Goal: Task Accomplishment & Management: Manage account settings

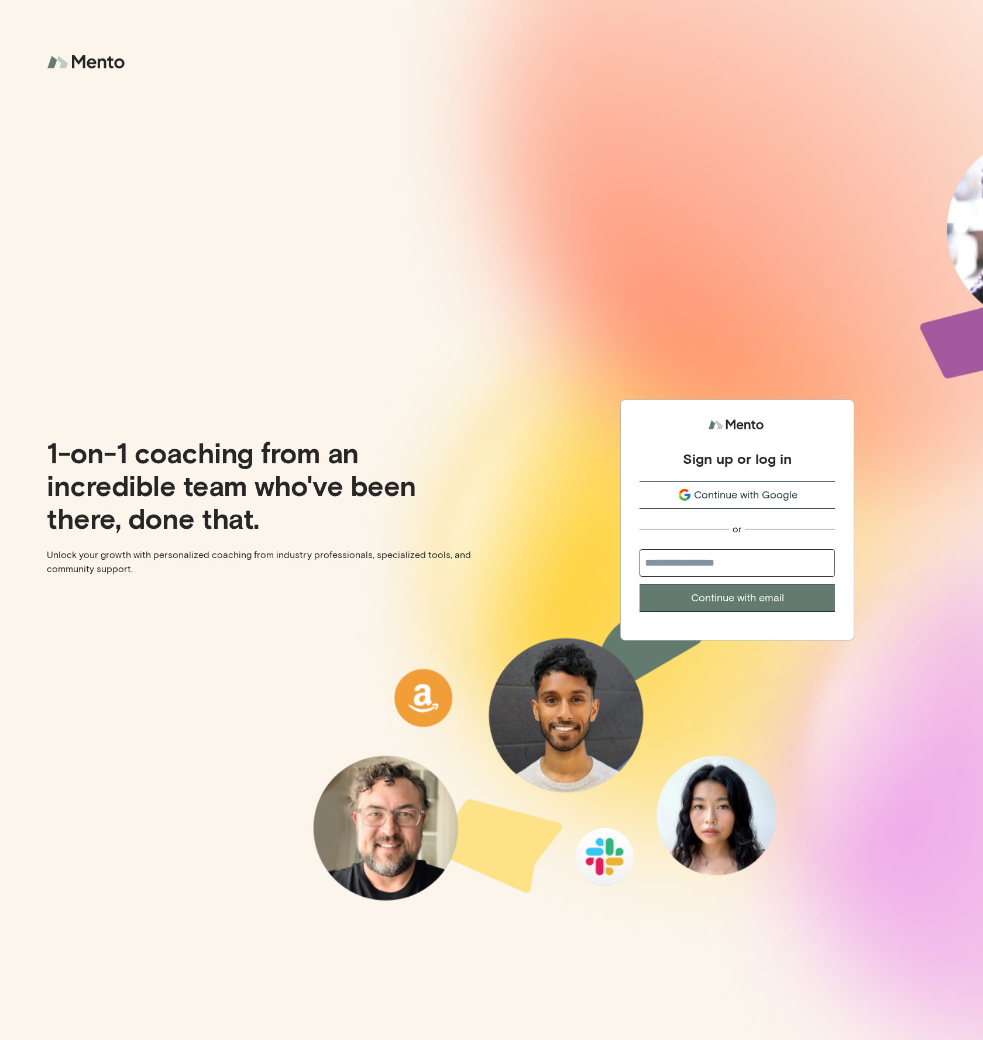
click at [798, 503] on button "Continue with Google" at bounding box center [736, 494] width 195 height 27
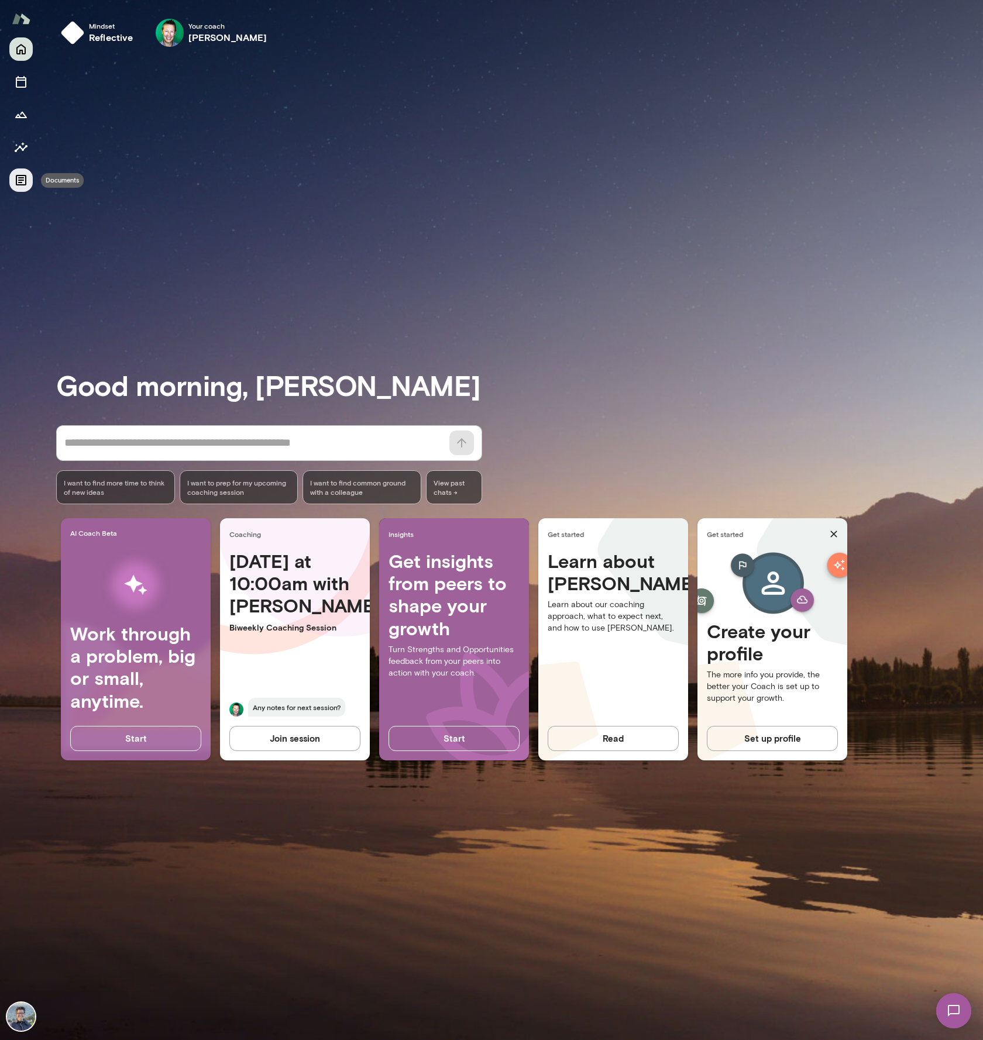
click at [21, 174] on icon "Documents" at bounding box center [21, 180] width 14 height 14
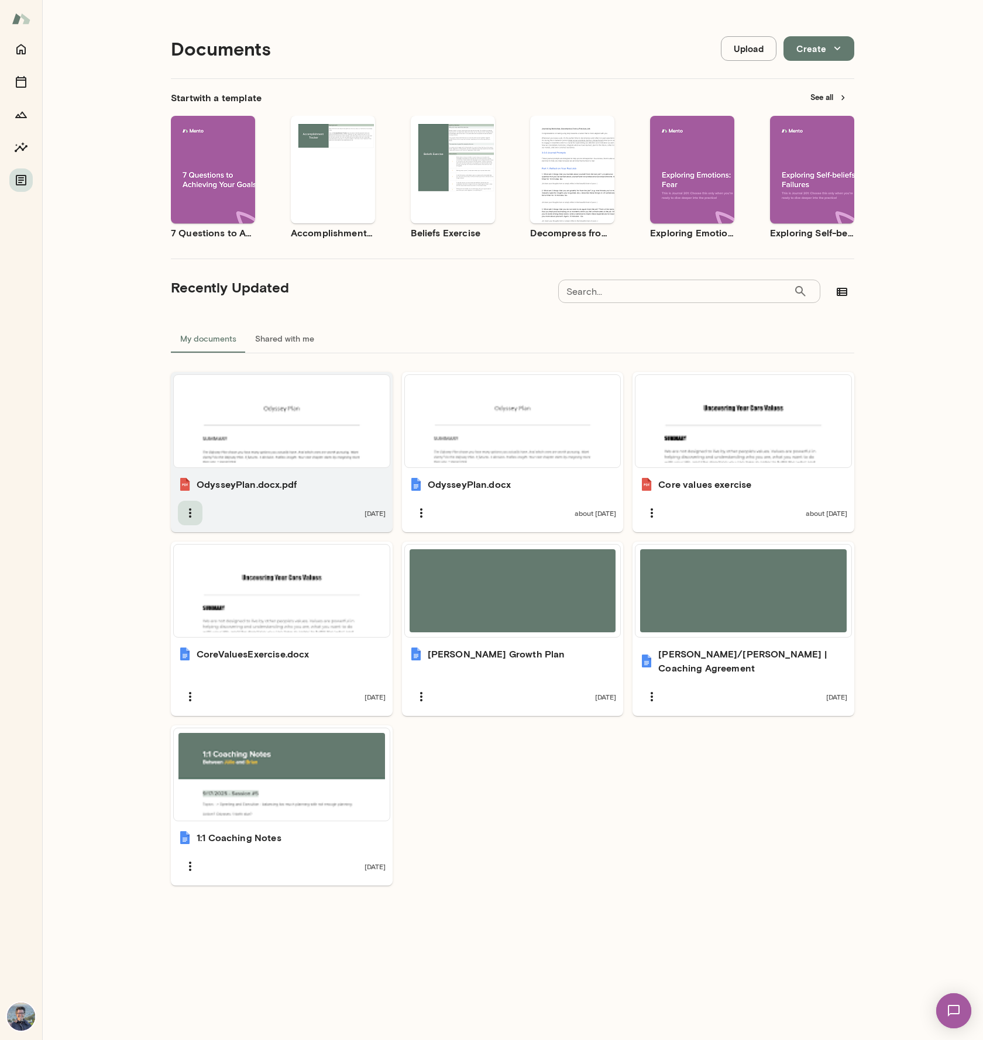
click at [191, 509] on icon "button" at bounding box center [190, 513] width 14 height 14
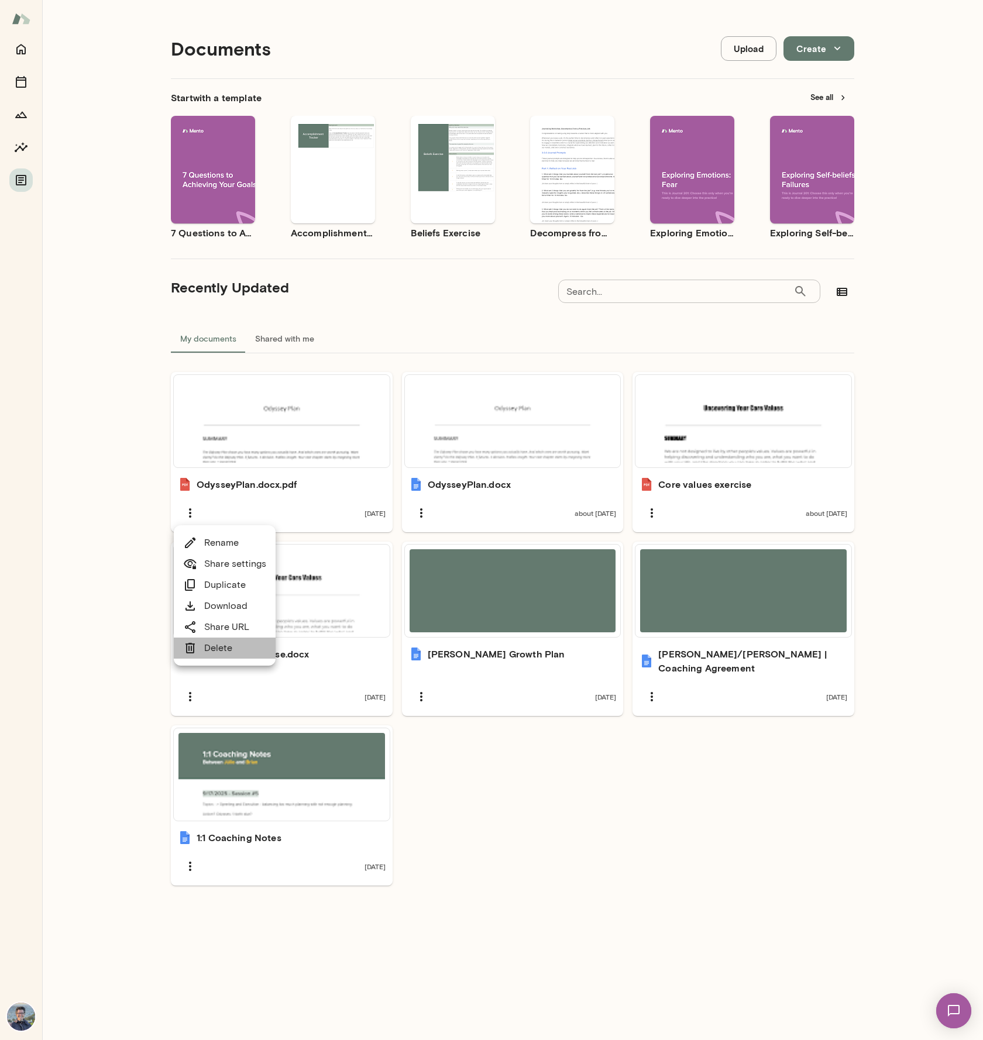
click at [227, 647] on link "Delete" at bounding box center [207, 648] width 49 height 14
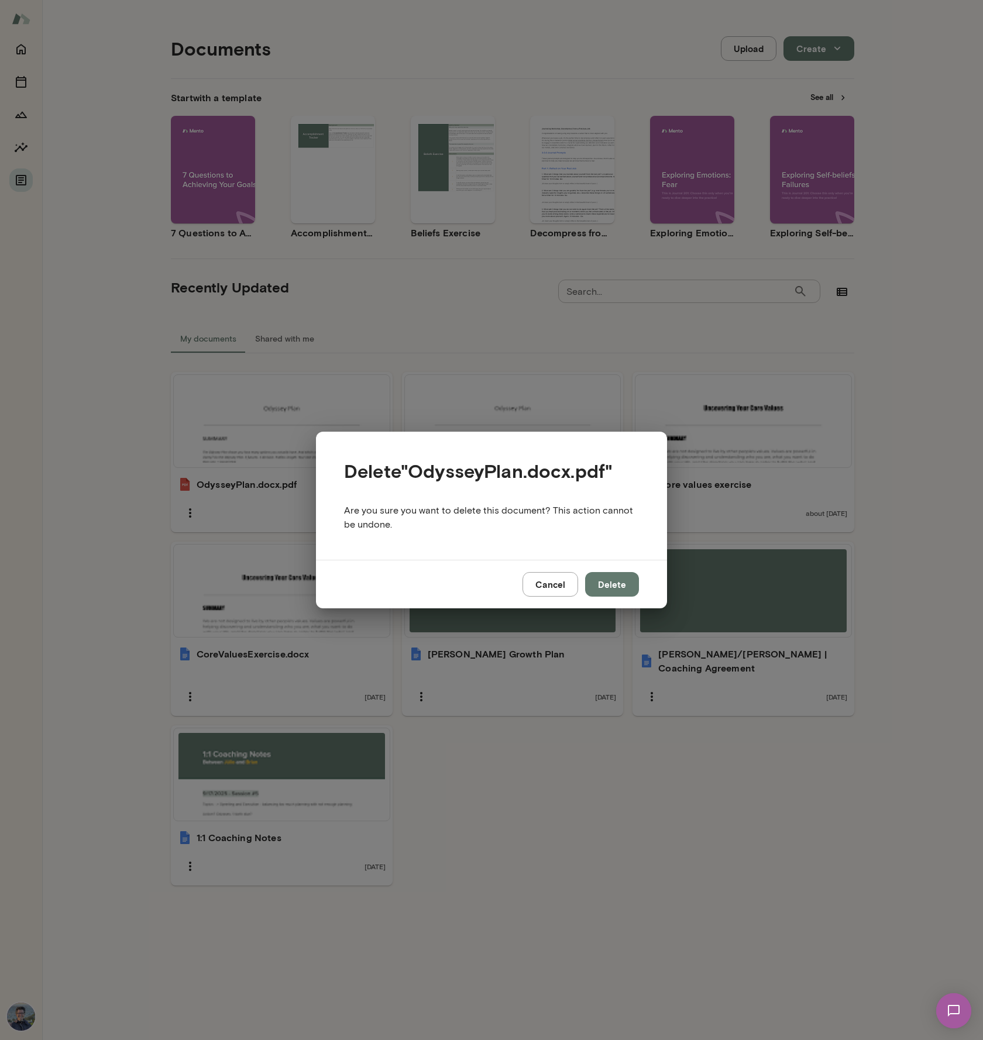
click at [603, 589] on button "Delete" at bounding box center [612, 584] width 54 height 25
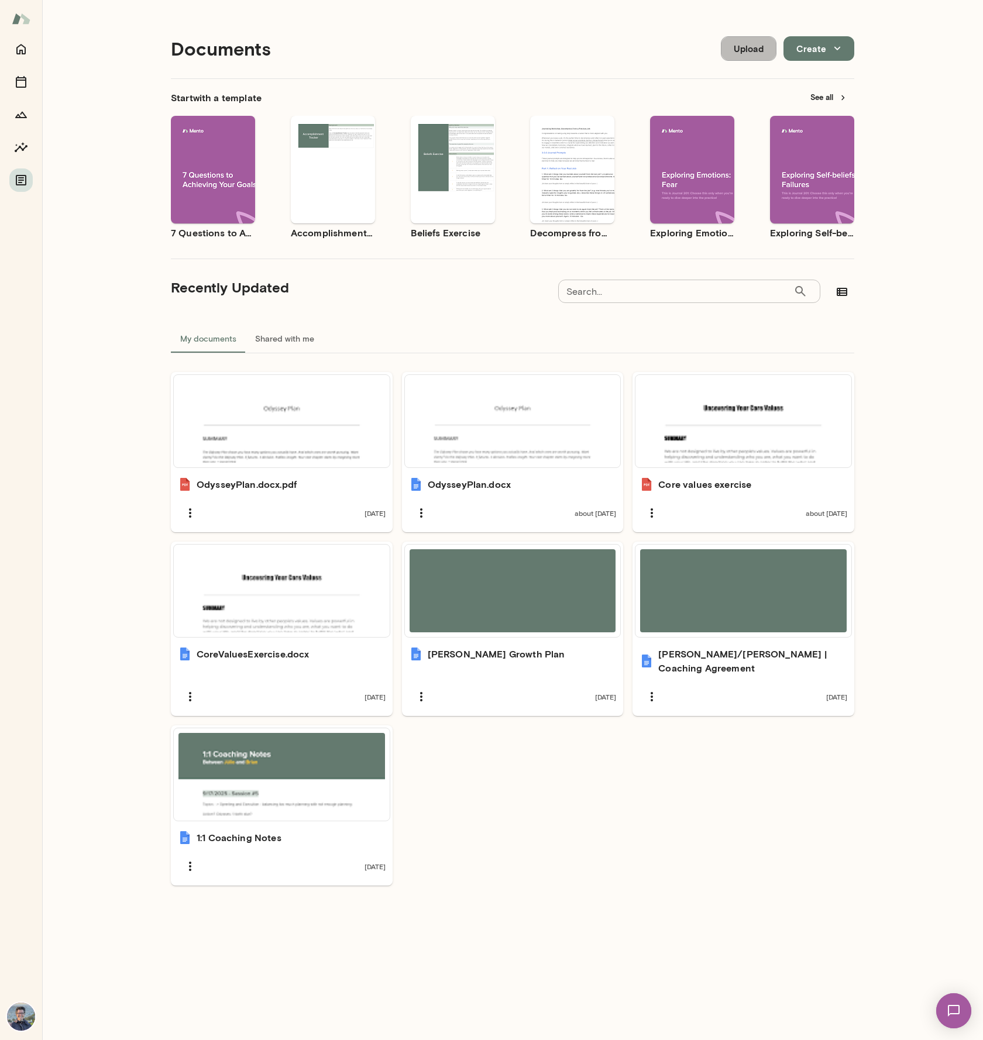
click at [750, 42] on button "Upload" at bounding box center [749, 48] width 56 height 25
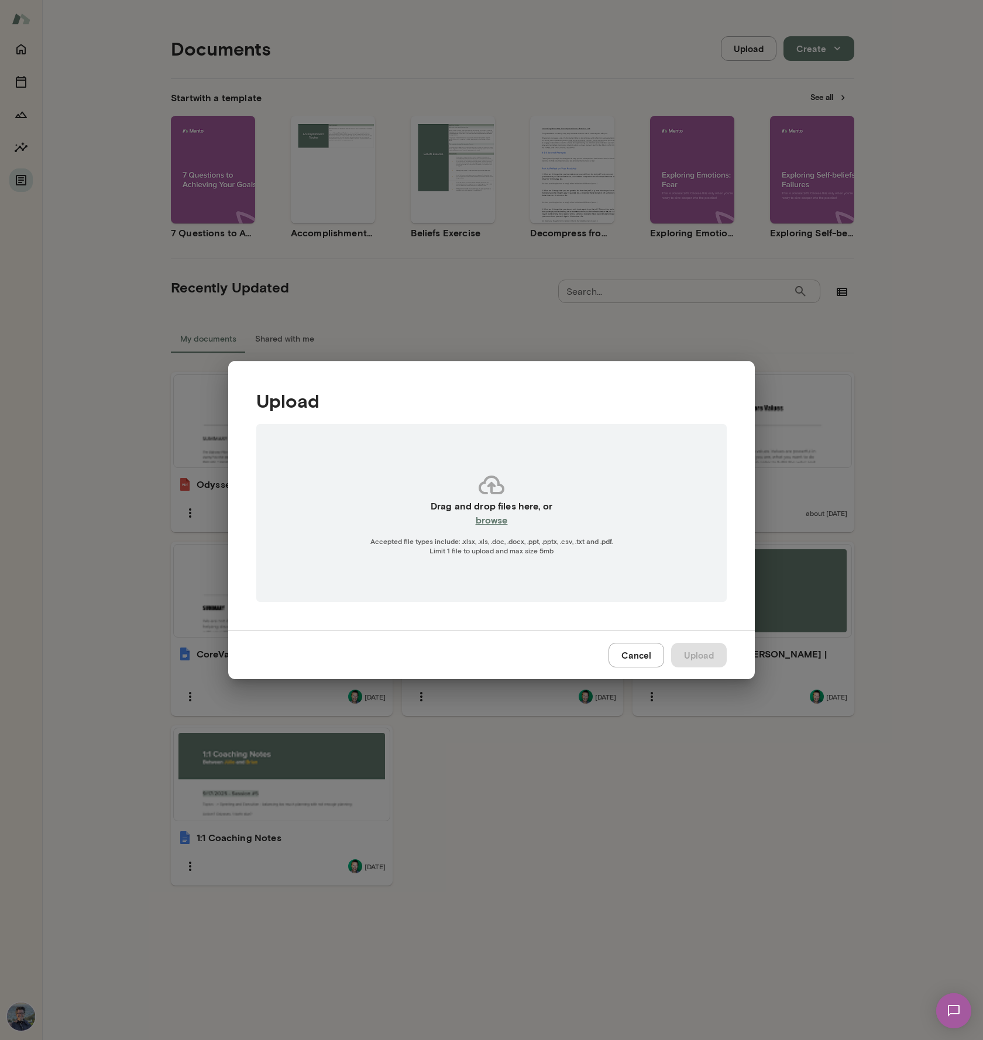
click at [499, 519] on h6 "browse" at bounding box center [491, 520] width 32 height 14
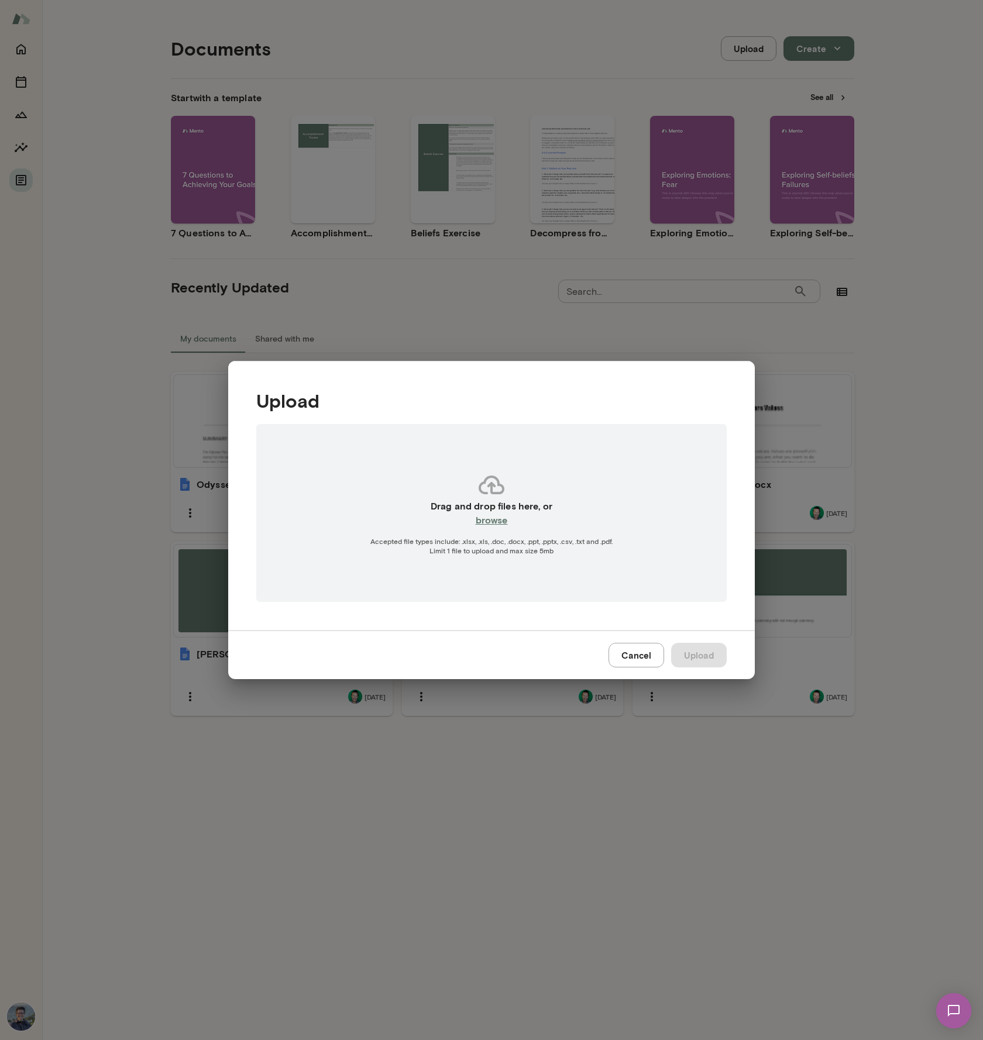
type input "**********"
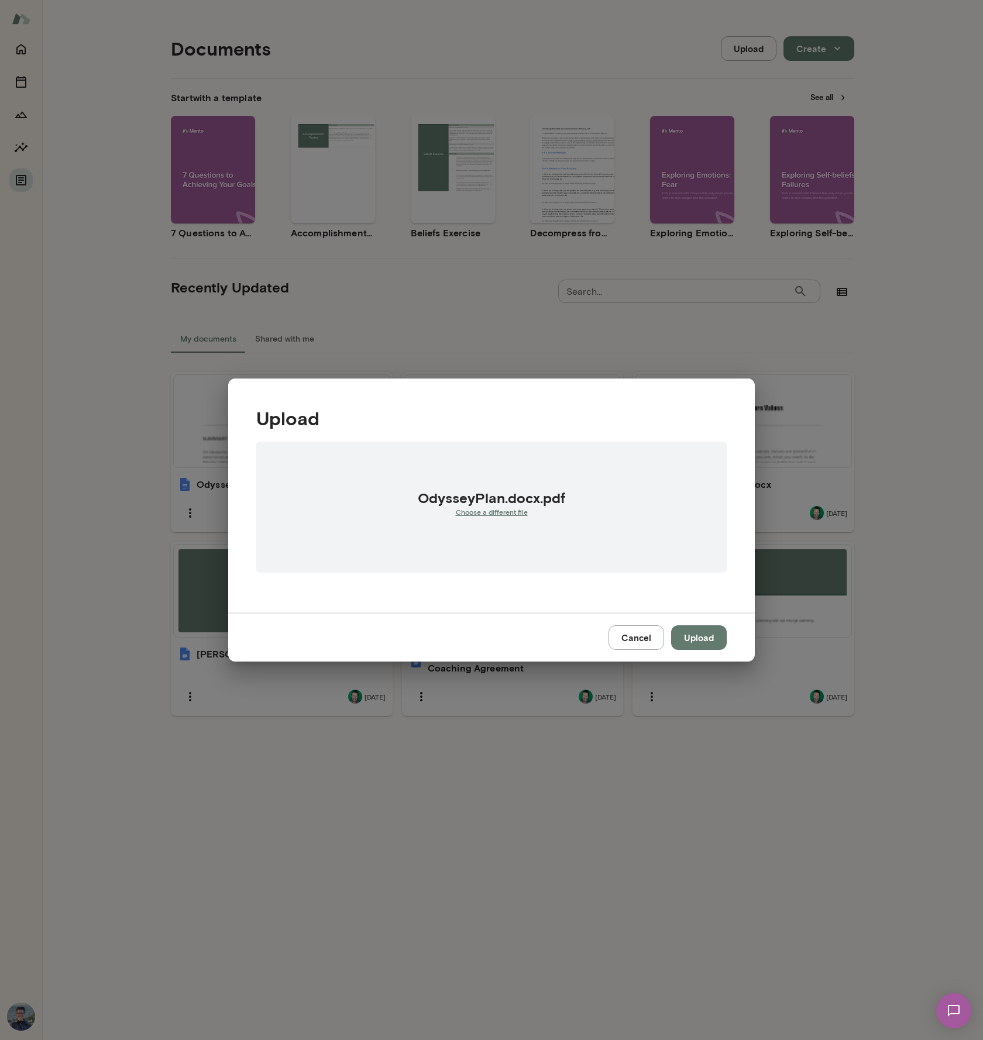
click at [700, 629] on button "Upload" at bounding box center [699, 637] width 56 height 25
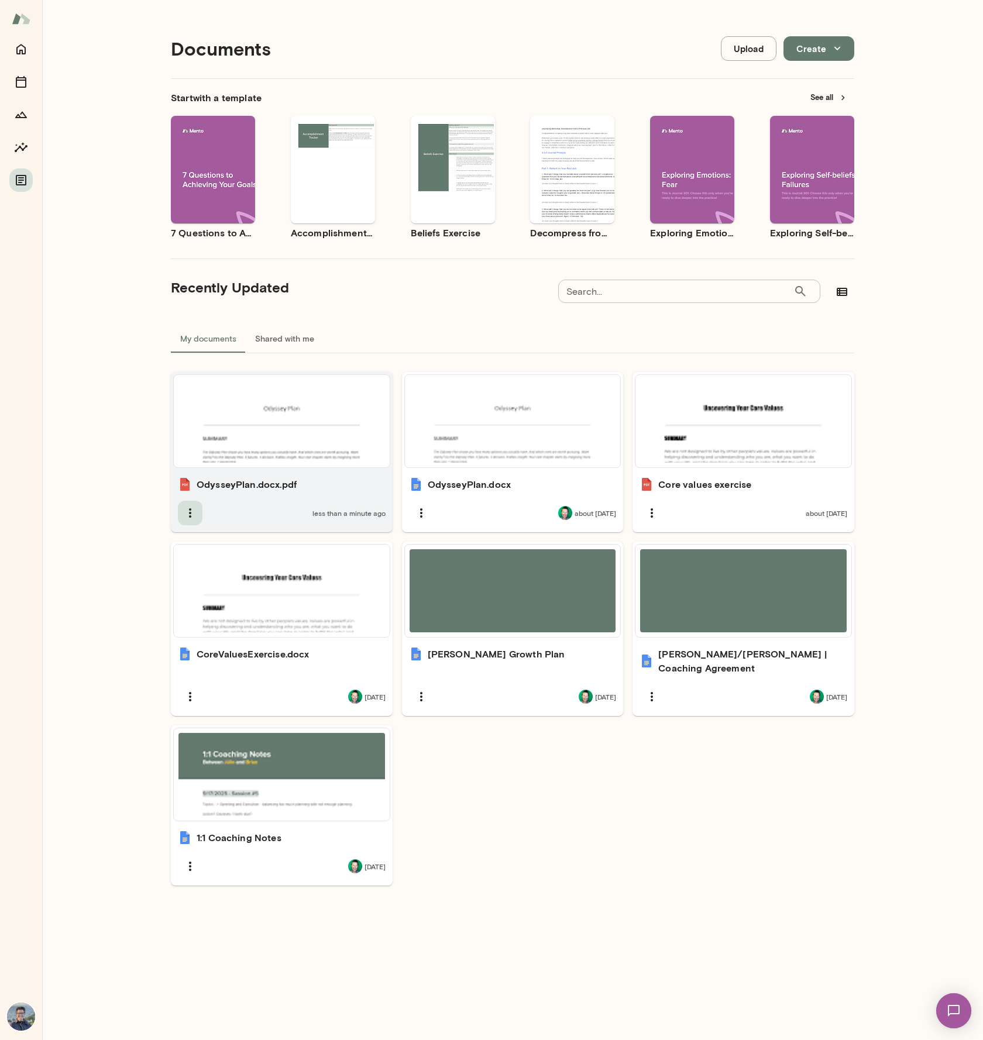
click at [190, 516] on icon "button" at bounding box center [190, 513] width 14 height 14
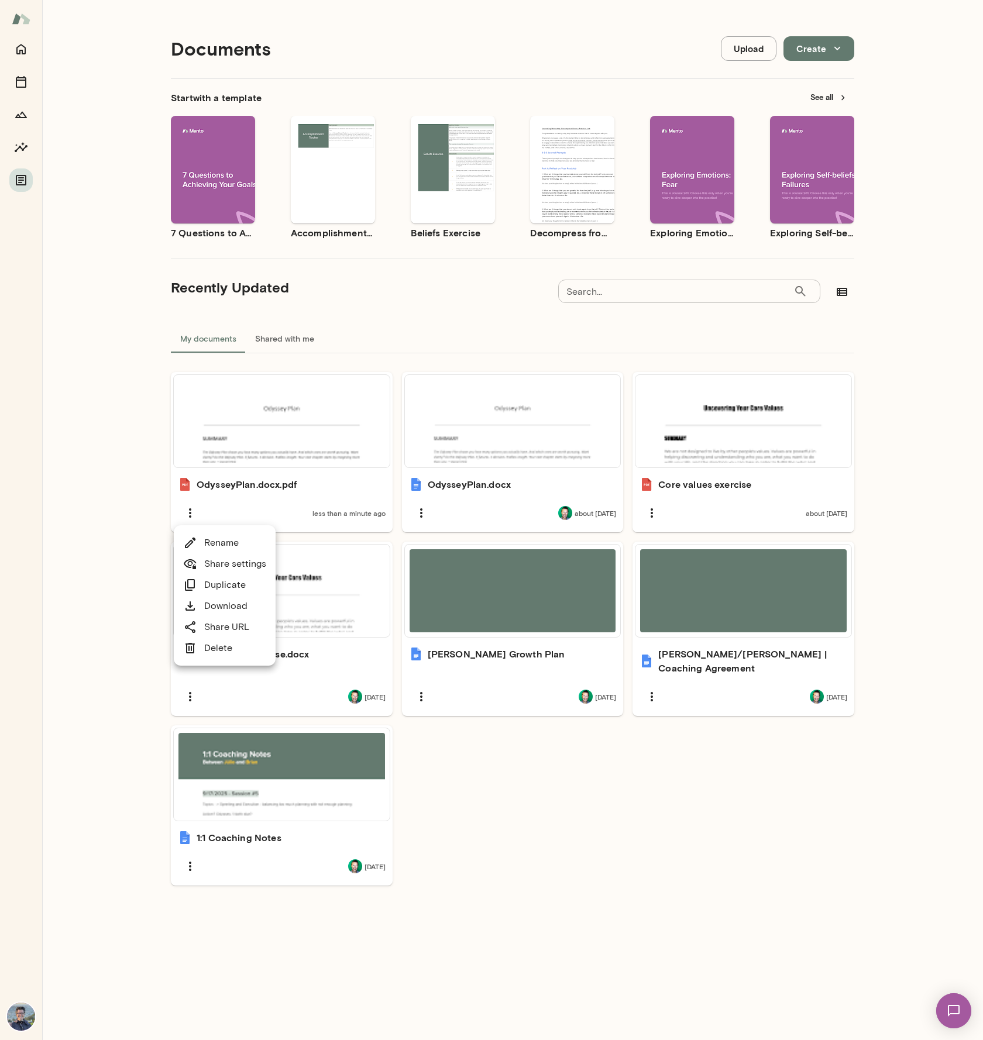
click at [266, 561] on li "Share settings" at bounding box center [225, 563] width 102 height 21
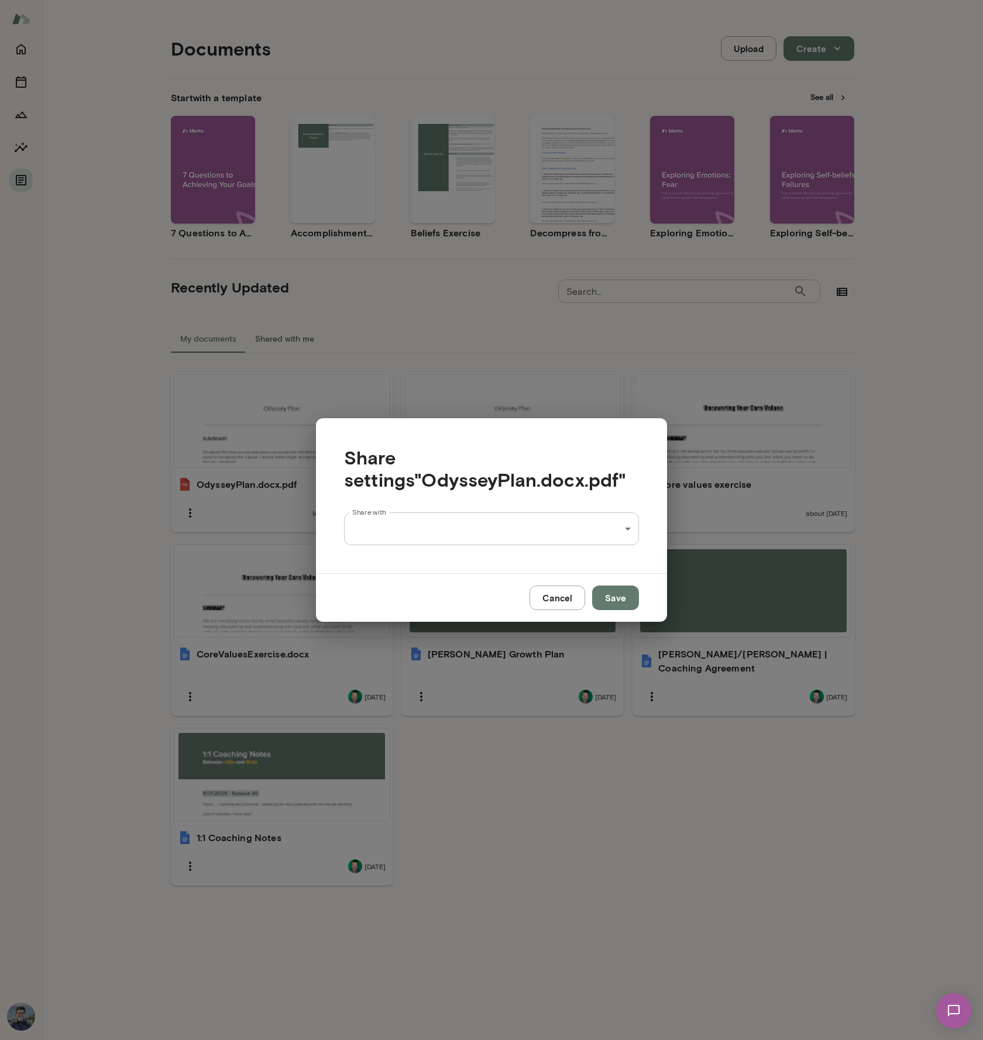
click at [537, 0] on div "Documents Upload Create Start with a template See all Use template Preview 7 Qu…" at bounding box center [491, 0] width 983 height 0
click at [628, 484] on div at bounding box center [491, 520] width 983 height 1040
click at [571, 602] on button "Cancel" at bounding box center [557, 597] width 56 height 25
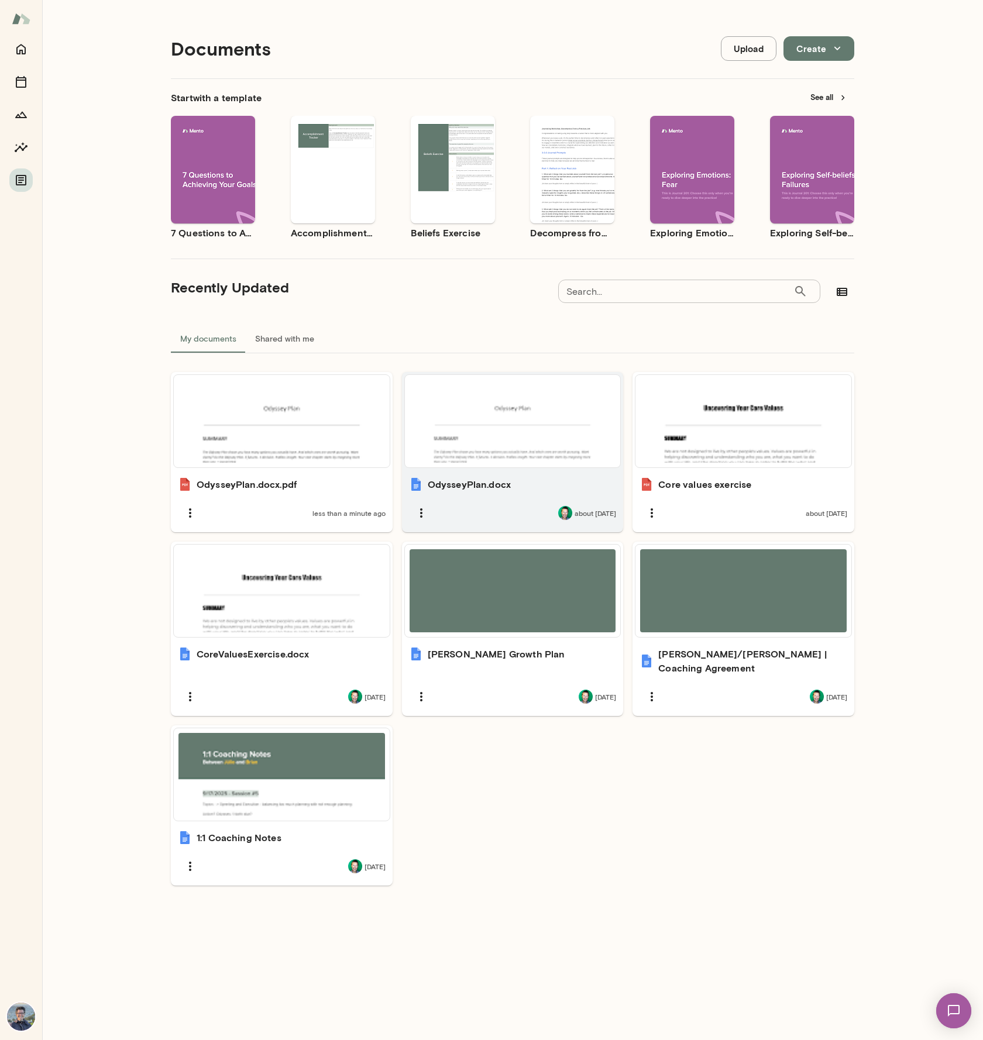
click at [429, 508] on div "about [DATE]" at bounding box center [513, 513] width 208 height 25
click at [423, 509] on icon "button" at bounding box center [421, 513] width 14 height 14
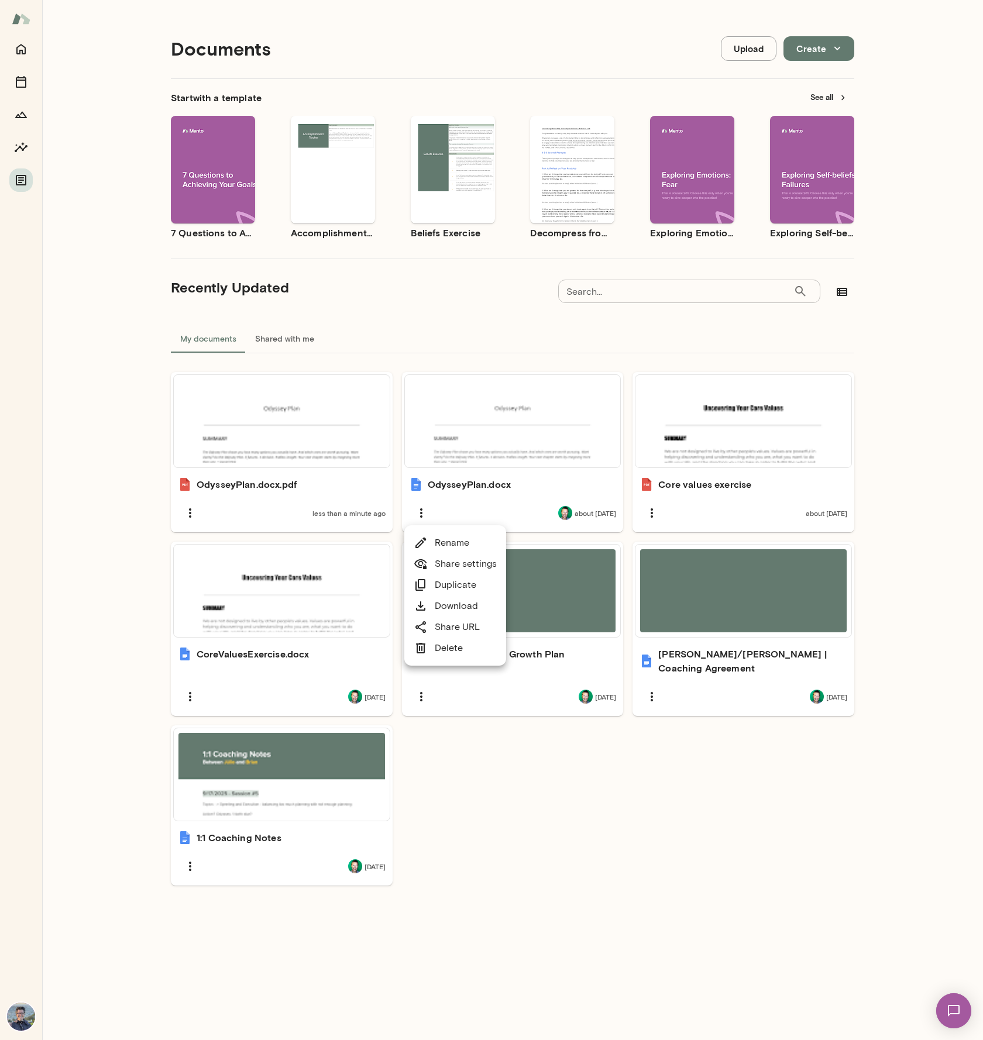
click at [457, 564] on link "Share settings" at bounding box center [454, 564] width 83 height 14
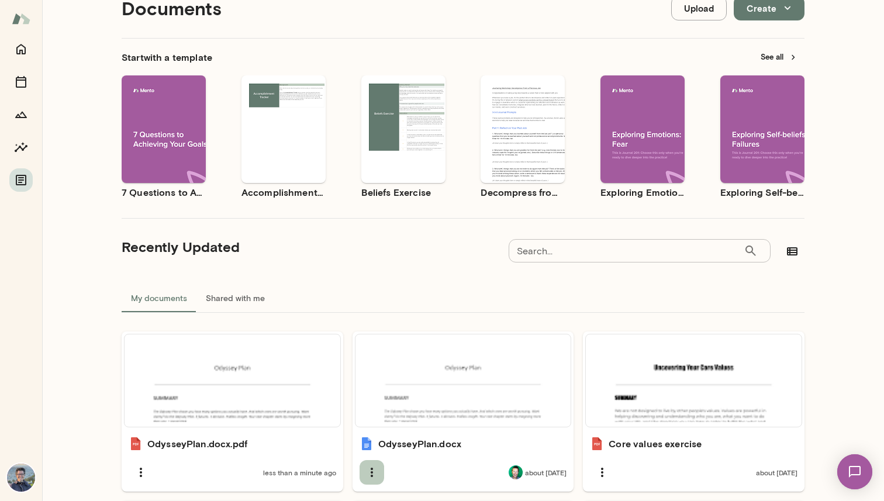
scroll to position [57, 0]
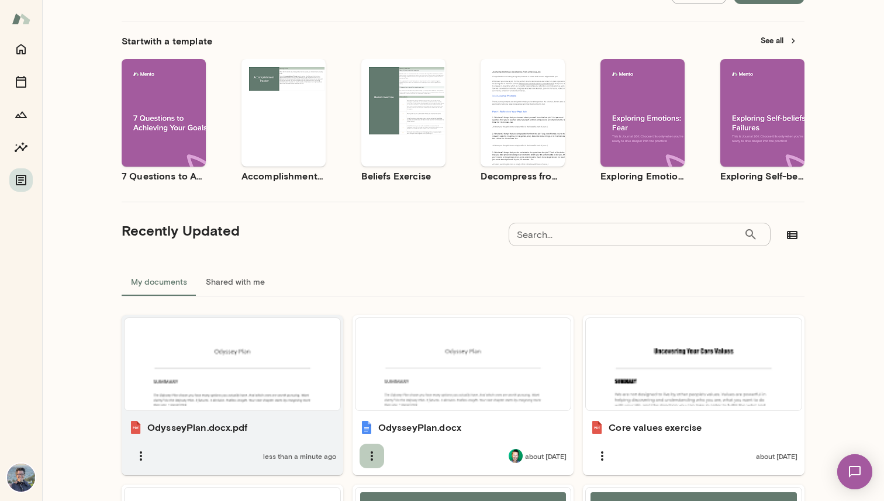
click at [279, 370] on div at bounding box center [232, 364] width 206 height 83
